Goal: Task Accomplishment & Management: Use online tool/utility

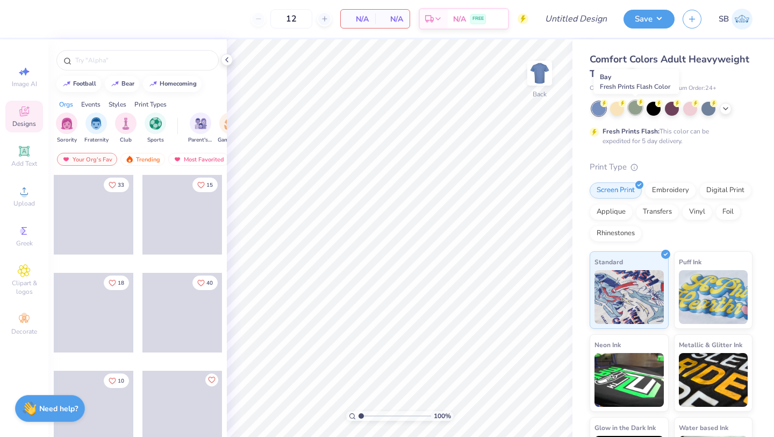
click at [638, 109] on div at bounding box center [635, 108] width 14 height 14
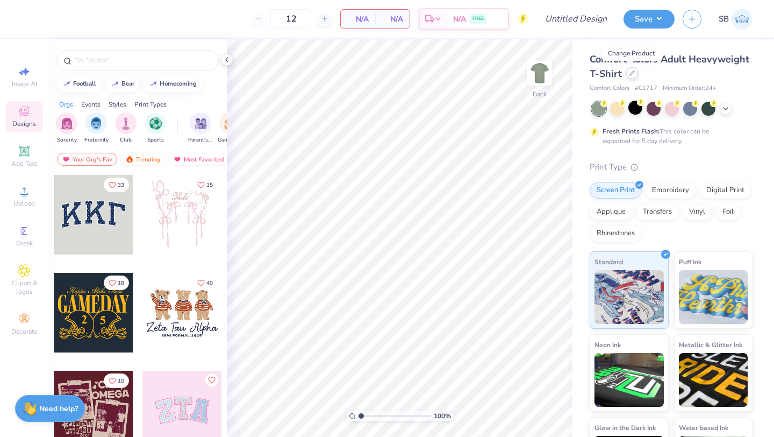
click at [631, 76] on div at bounding box center [632, 73] width 12 height 12
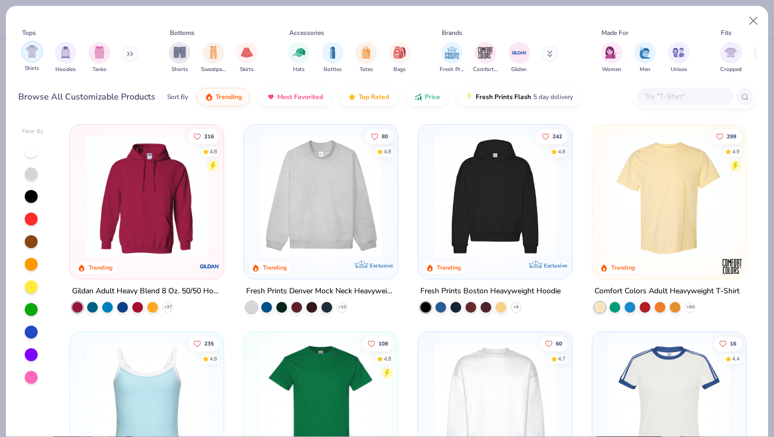
click at [37, 56] on img "filter for Shirts" at bounding box center [32, 51] width 12 height 12
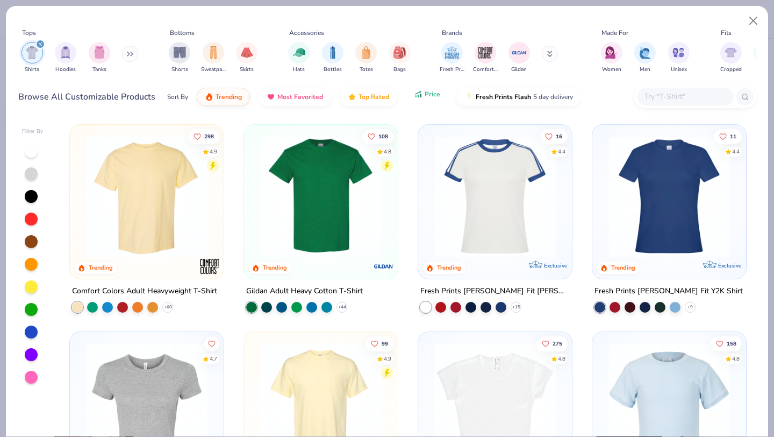
click at [418, 95] on icon "button" at bounding box center [418, 94] width 9 height 10
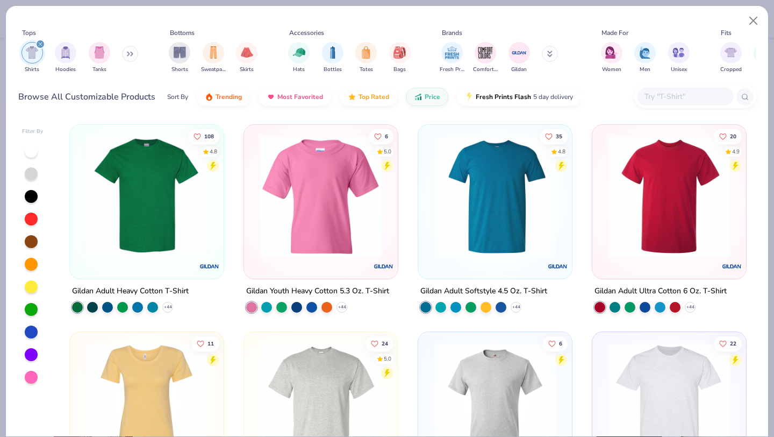
click at [182, 195] on img at bounding box center [147, 195] width 132 height 121
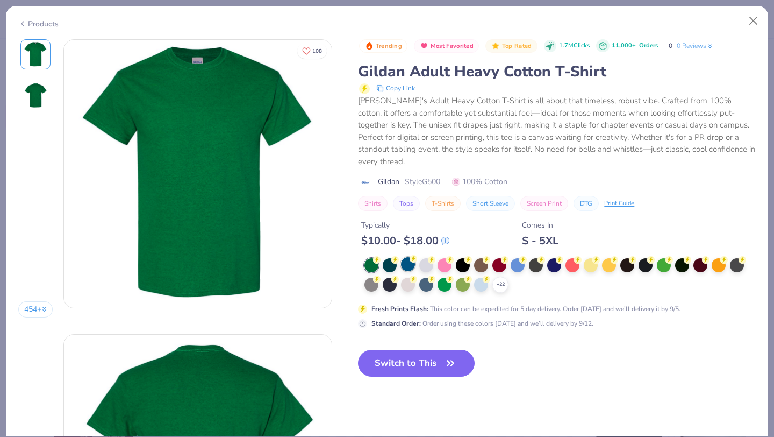
click at [410, 257] on div at bounding box center [408, 264] width 14 height 14
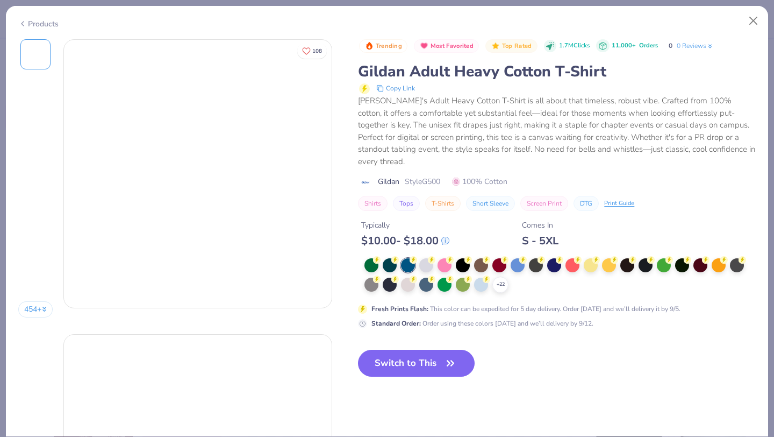
click at [410, 247] on div "$ 10.00 - $ 18.00" at bounding box center [405, 240] width 88 height 13
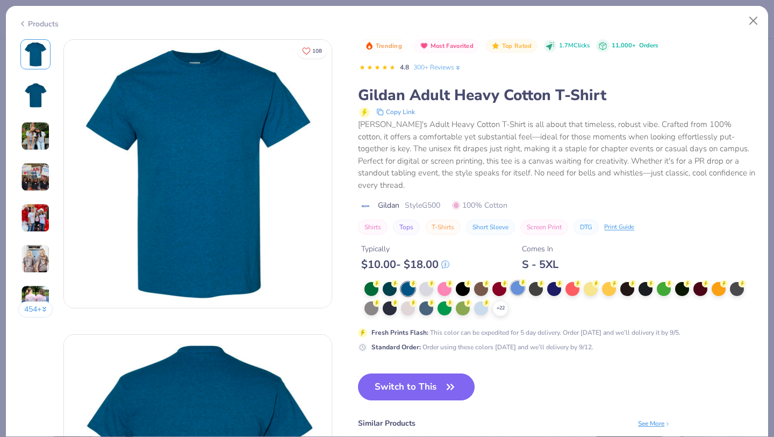
click at [520, 281] on div at bounding box center [518, 288] width 14 height 14
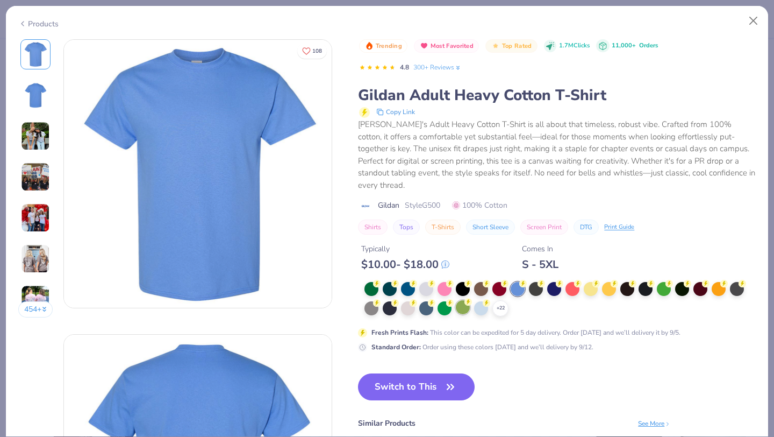
click at [462, 301] on div at bounding box center [463, 307] width 14 height 14
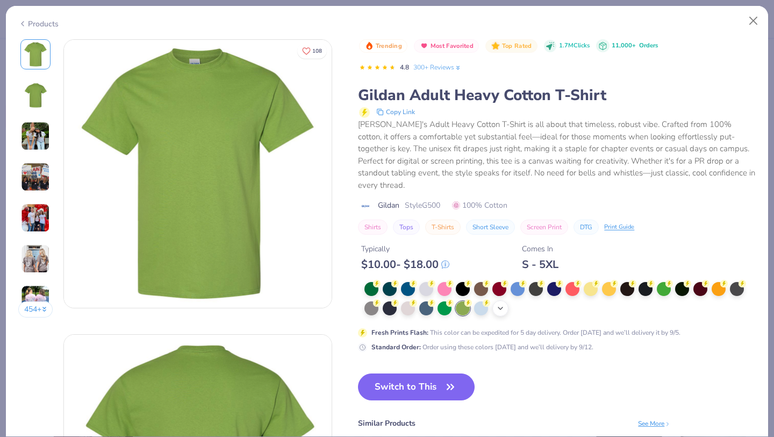
click at [497, 304] on icon at bounding box center [500, 308] width 9 height 9
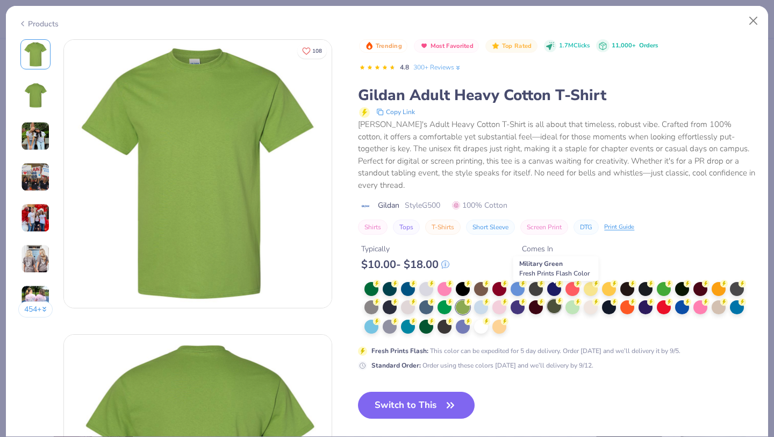
click at [553, 299] on div at bounding box center [554, 306] width 14 height 14
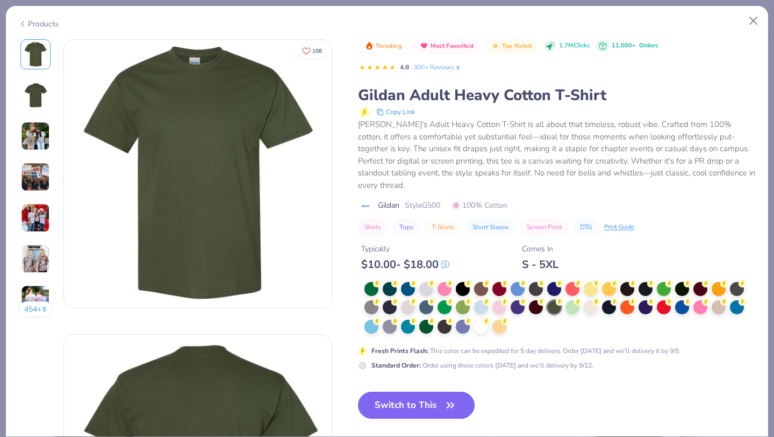
click at [412, 391] on button "Switch to This" at bounding box center [416, 404] width 117 height 27
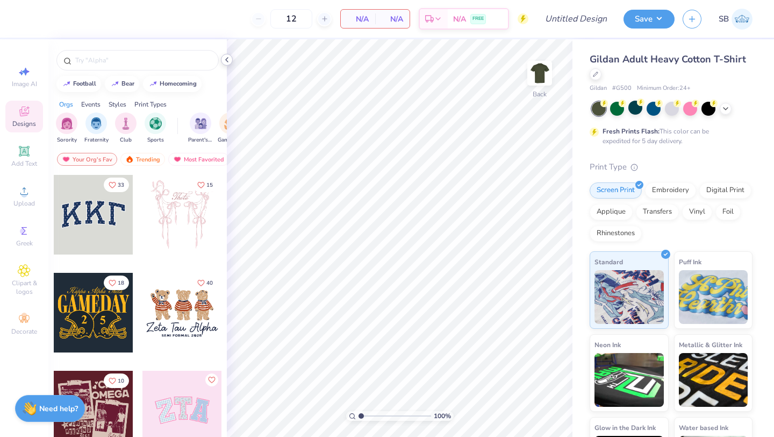
click at [227, 58] on icon at bounding box center [227, 59] width 9 height 9
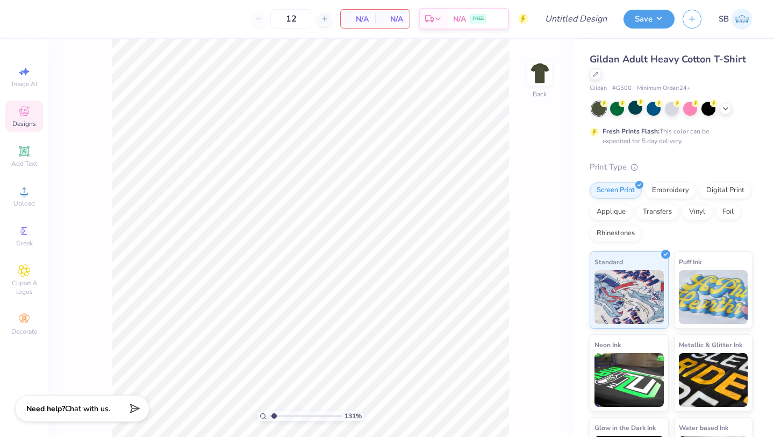
type input "1.34"
click at [274, 412] on input "range" at bounding box center [305, 416] width 73 height 10
click at [23, 163] on span "Add Text" at bounding box center [24, 163] width 26 height 9
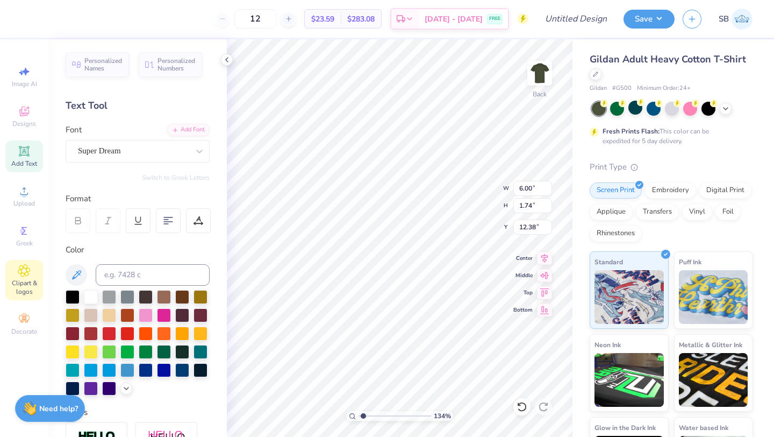
click at [21, 279] on span "Clipart & logos" at bounding box center [24, 286] width 38 height 17
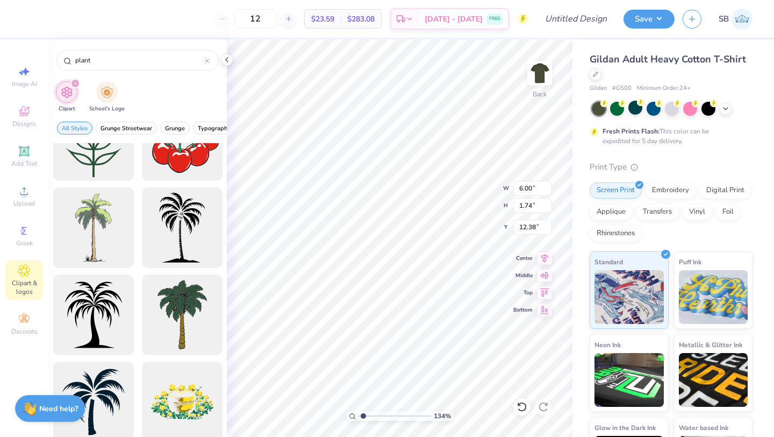
scroll to position [398, 0]
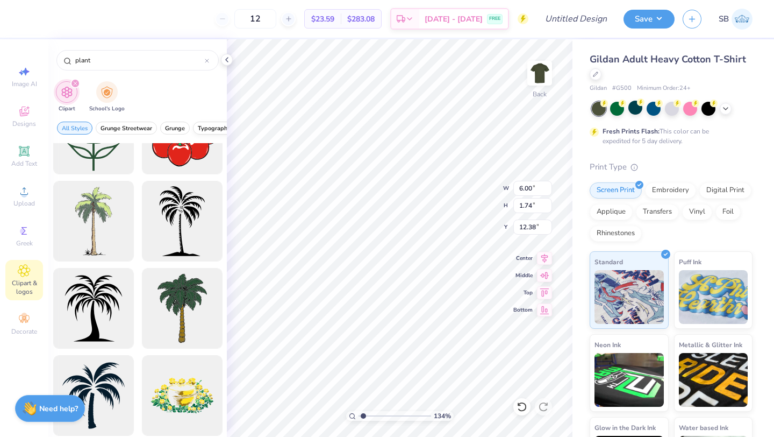
type input "plant"
